Goal: Book appointment/travel/reservation

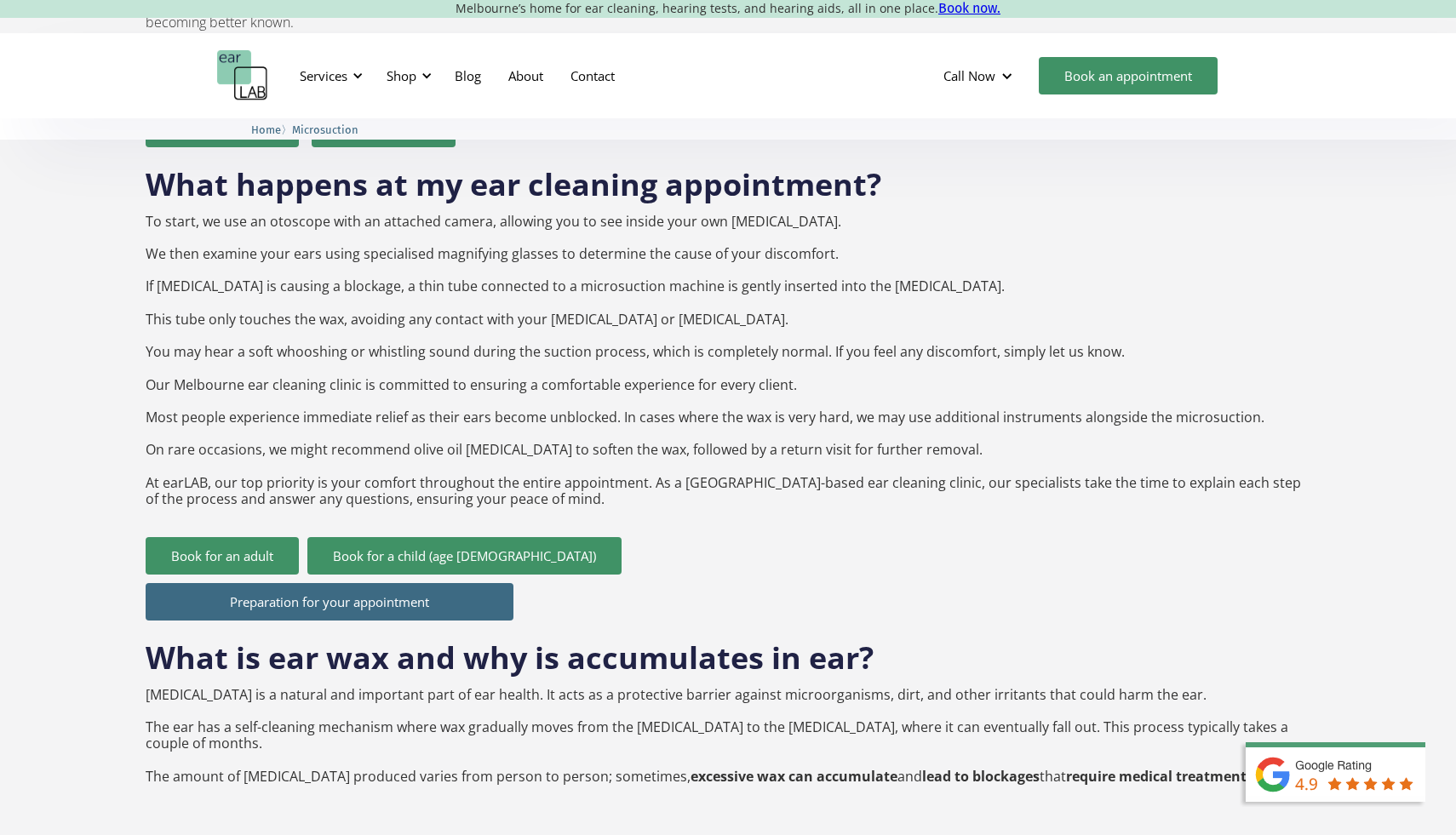
scroll to position [1577, 0]
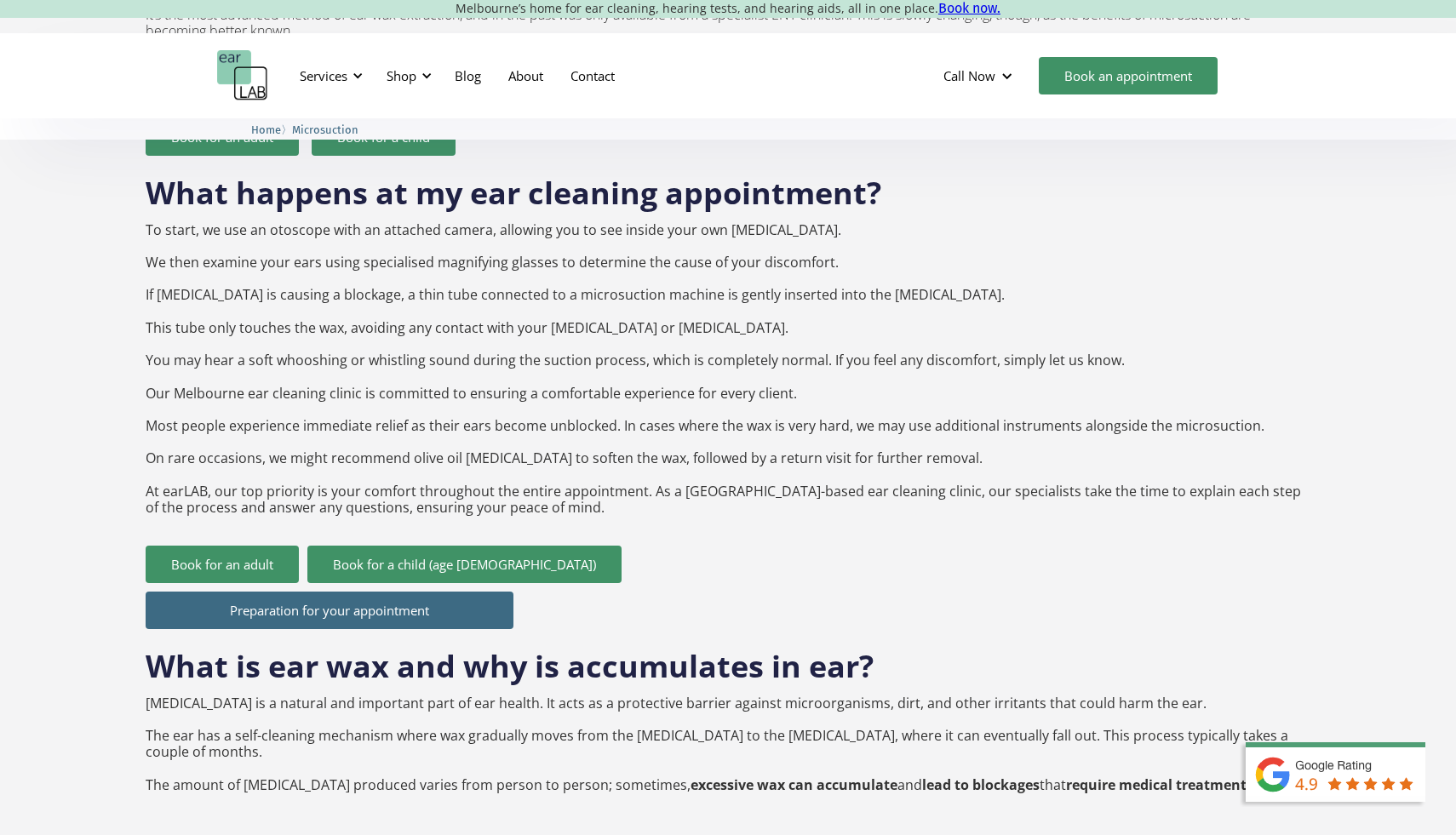
click at [243, 592] on link "Preparation for your appointment" at bounding box center [330, 610] width 368 height 38
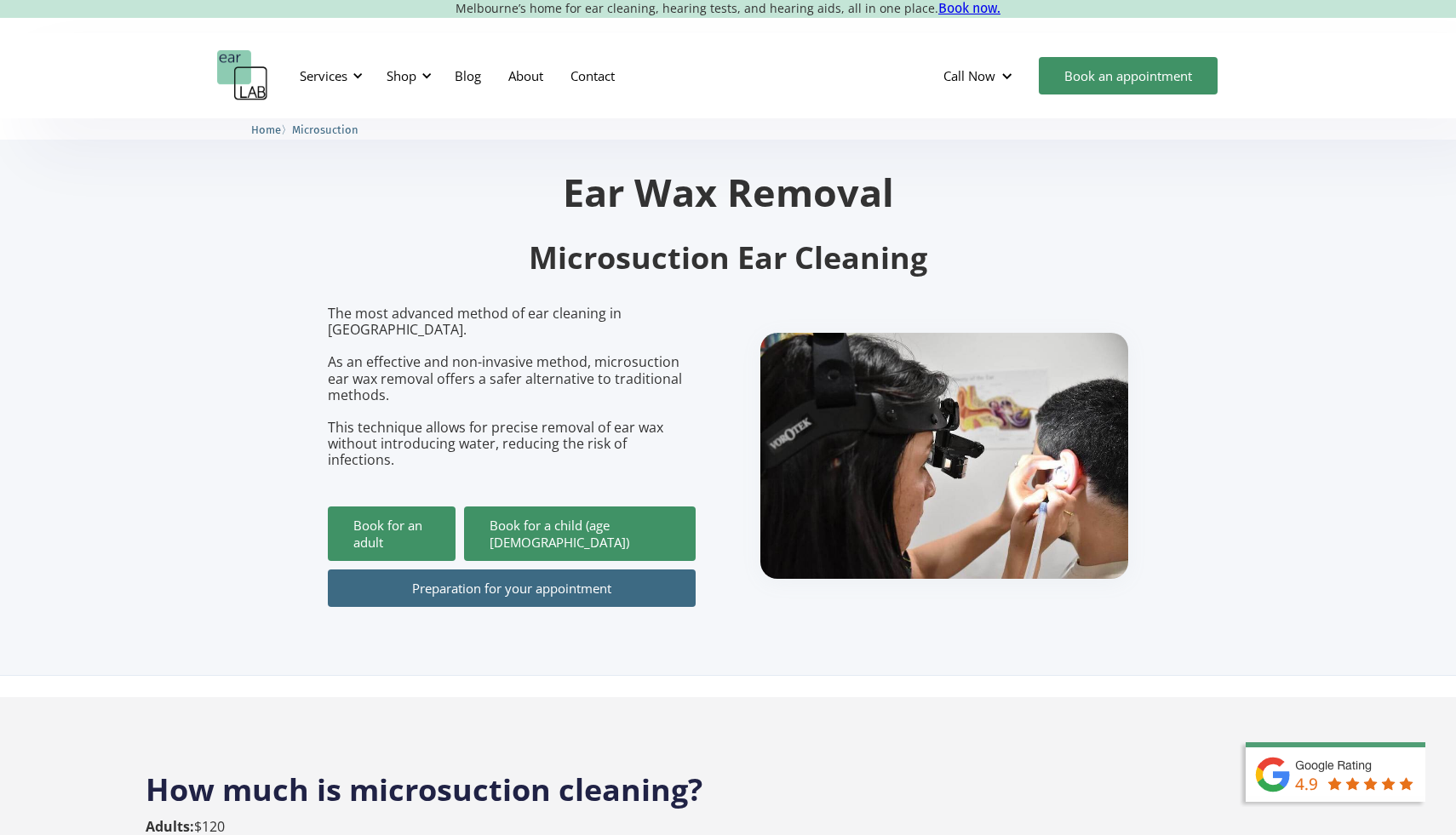
scroll to position [0, 0]
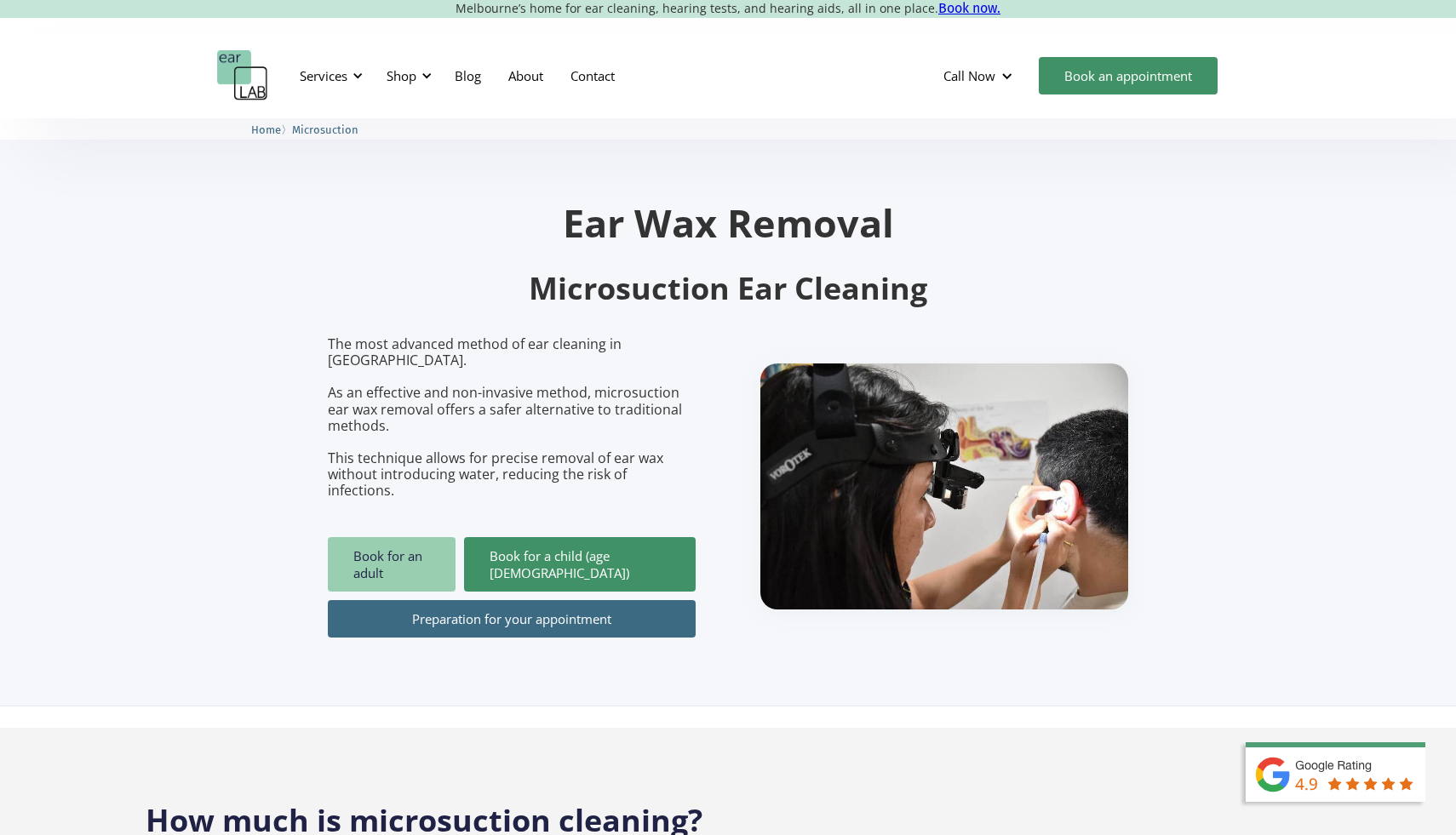
click at [419, 537] on link "Book for an adult" at bounding box center [391, 564] width 128 height 55
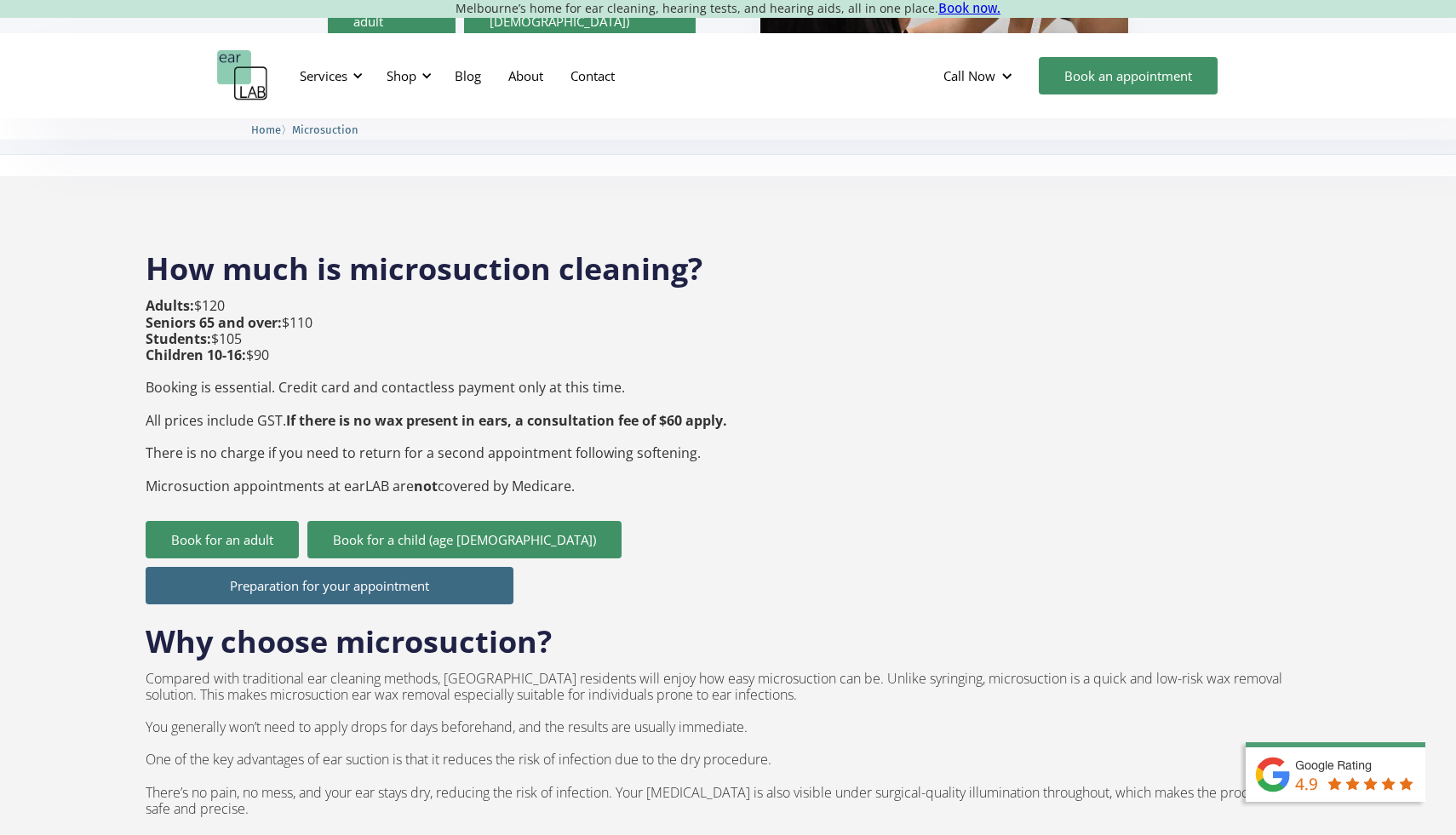
scroll to position [553, 0]
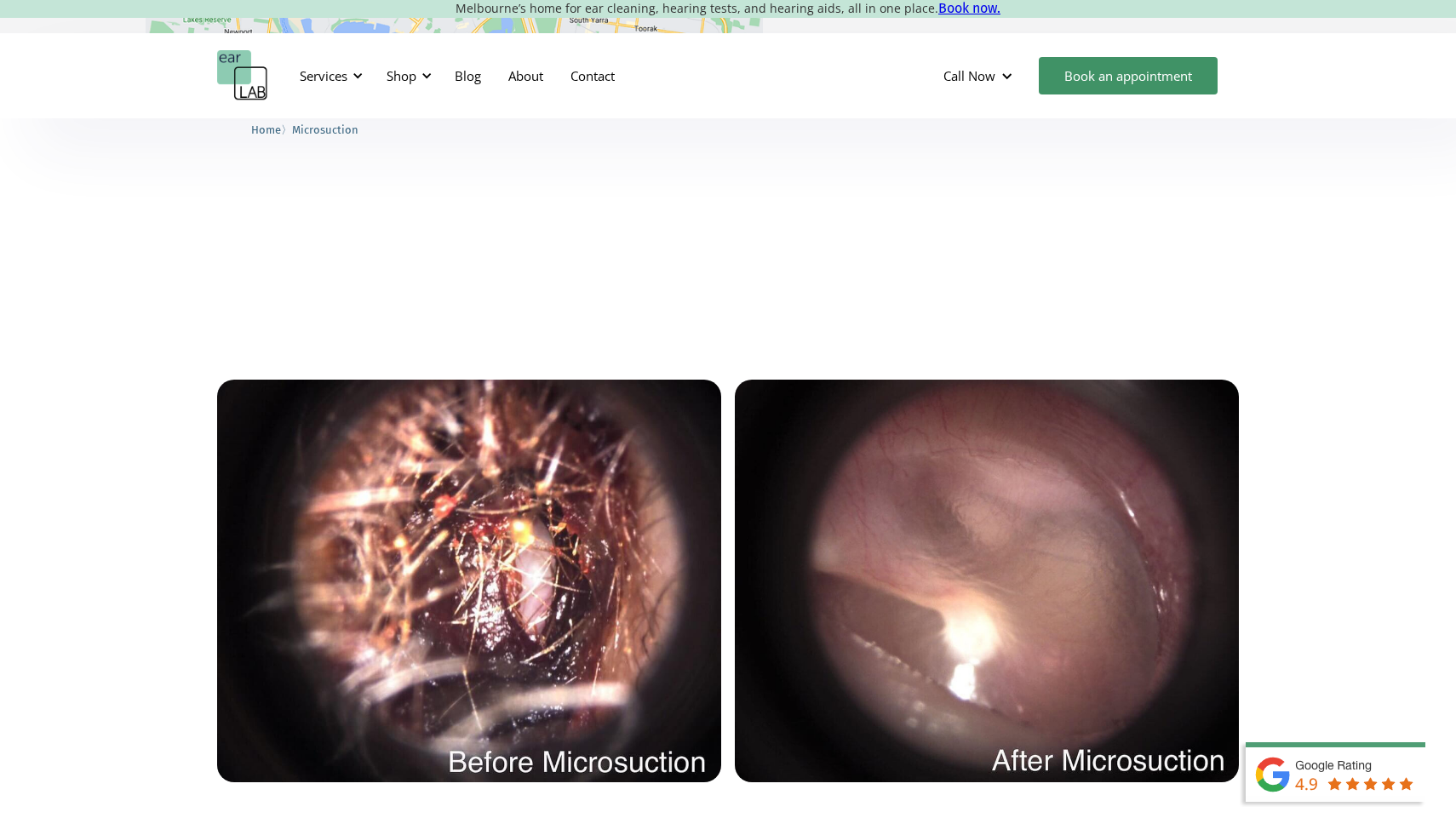
scroll to position [3403, 0]
